Goal: Task Accomplishment & Management: Manage account settings

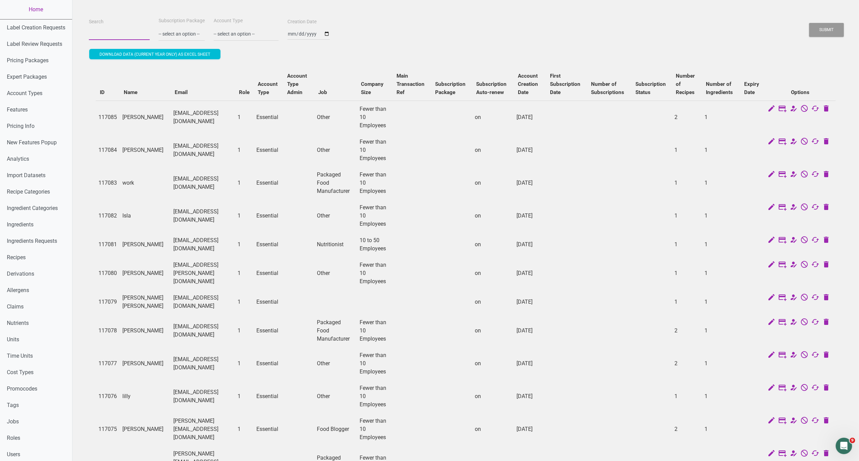
click at [107, 37] on input "Search" at bounding box center [119, 34] width 61 height 12
paste input "mrbannenr@gmail.com"
type input "mrbannenr@gmail.com"
click at [809, 23] on button "Submit" at bounding box center [826, 30] width 35 height 14
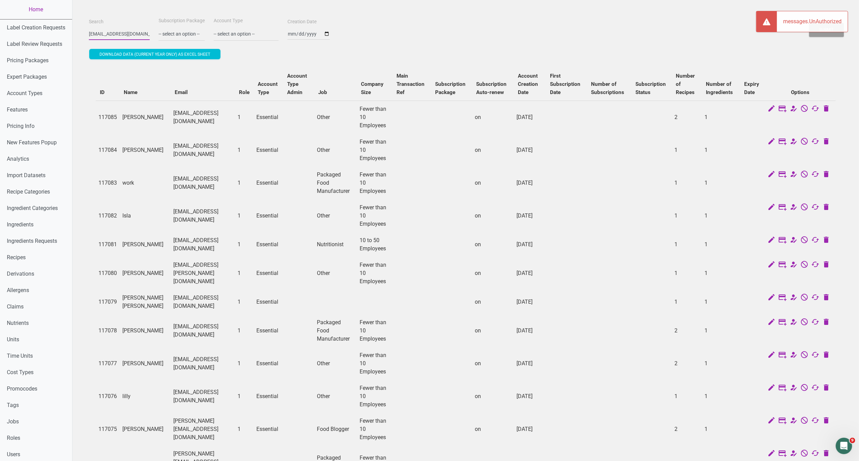
drag, startPoint x: 90, startPoint y: 34, endPoint x: 161, endPoint y: 39, distance: 71.3
click at [161, 39] on div "Search mrbannenr@gmail.com Subscription Package -- select an option -- Monthly …" at bounding box center [466, 28] width 758 height 25
paste input "mrbannenr@gmail.com"
type input "mrbannenr@gmail.com"
click at [809, 23] on button "Submit" at bounding box center [826, 30] width 35 height 14
